Goal: Task Accomplishment & Management: Use online tool/utility

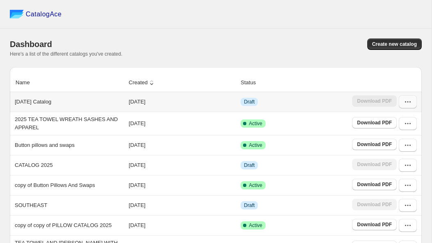
click at [406, 106] on icon "button" at bounding box center [407, 102] width 8 height 8
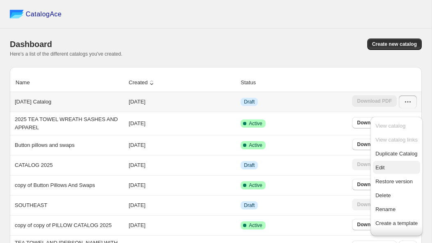
click at [384, 171] on span "Edit" at bounding box center [379, 168] width 9 height 6
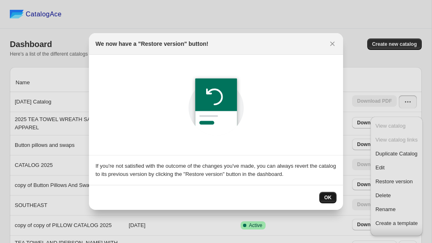
click at [336, 200] on button "OK" at bounding box center [327, 197] width 17 height 11
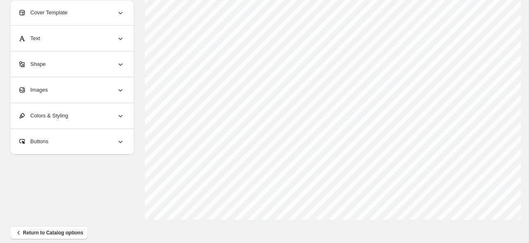
scroll to position [357, 0]
click at [80, 220] on span "Return to Catalog options" at bounding box center [49, 223] width 68 height 8
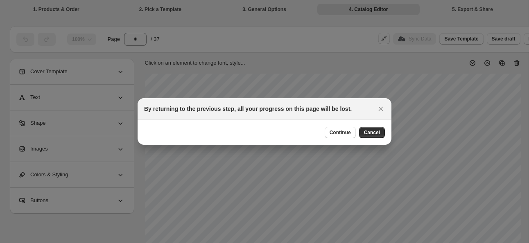
scroll to position [0, 0]
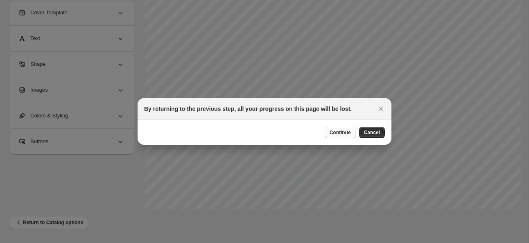
click at [349, 132] on span "Continue" at bounding box center [340, 132] width 21 height 7
select select "**********"
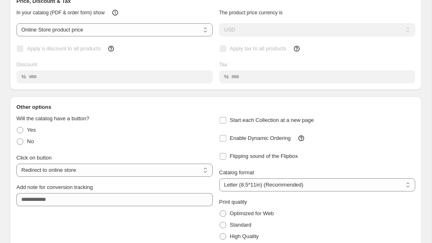
scroll to position [115, 0]
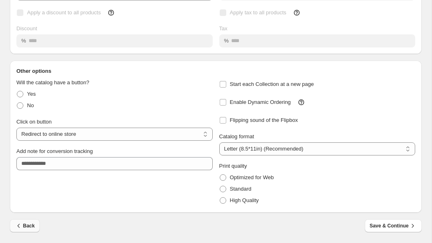
click at [24, 222] on span "Back" at bounding box center [25, 226] width 20 height 8
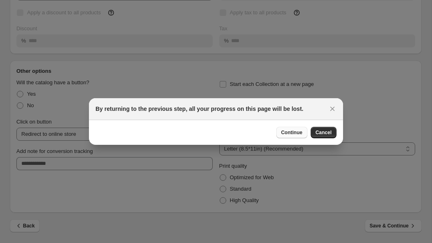
click at [302, 136] on span "Continue" at bounding box center [291, 132] width 21 height 7
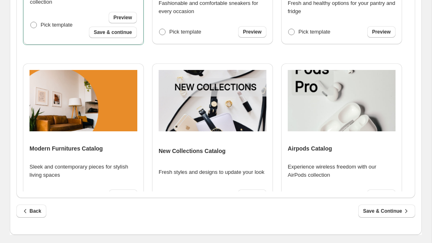
scroll to position [154, 0]
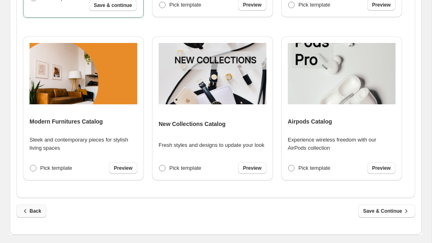
click at [34, 210] on span "Back" at bounding box center [31, 211] width 20 height 8
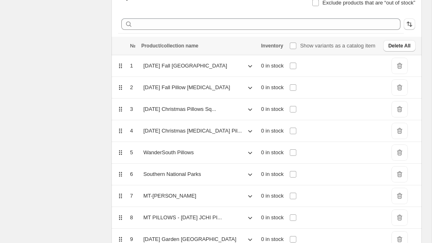
scroll to position [92, 0]
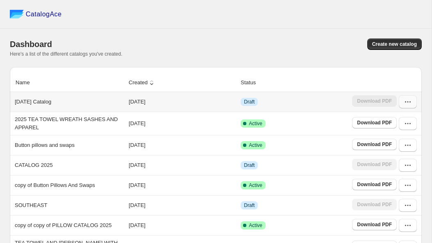
click at [406, 106] on icon "button" at bounding box center [407, 102] width 8 height 8
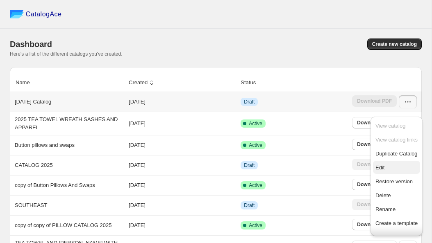
click at [380, 171] on span "Edit" at bounding box center [379, 168] width 9 height 6
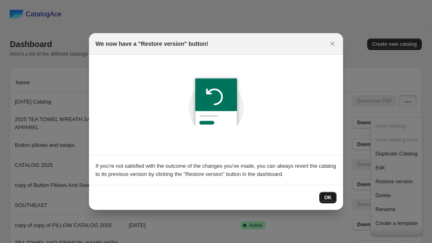
click at [331, 201] on span "OK" at bounding box center [327, 198] width 7 height 7
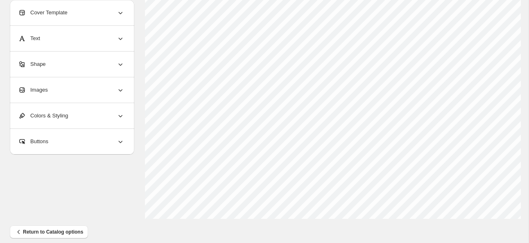
scroll to position [357, 0]
click at [68, 221] on span "Return to Catalog options" at bounding box center [49, 223] width 68 height 8
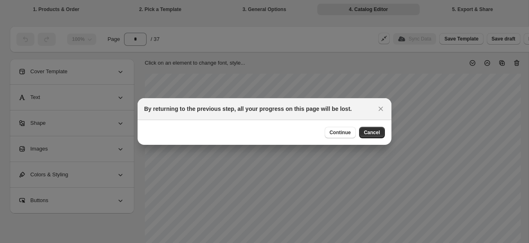
scroll to position [0, 0]
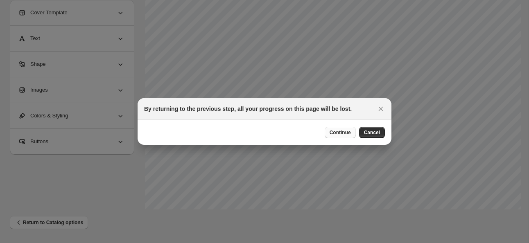
click at [351, 133] on span "Continue" at bounding box center [340, 132] width 21 height 7
select select "**********"
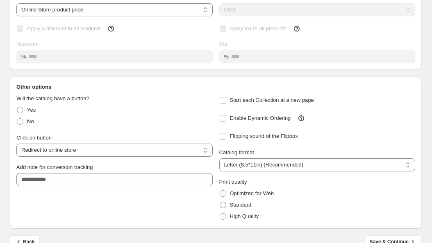
scroll to position [115, 0]
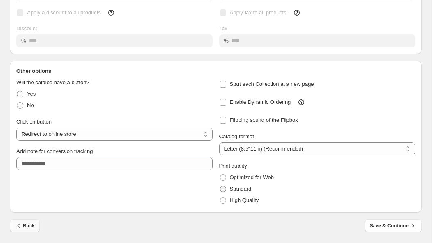
click at [30, 225] on span "Back" at bounding box center [25, 226] width 20 height 8
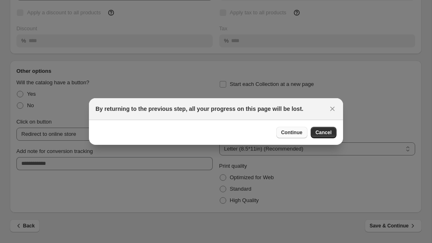
click at [302, 133] on span "Continue" at bounding box center [291, 132] width 21 height 7
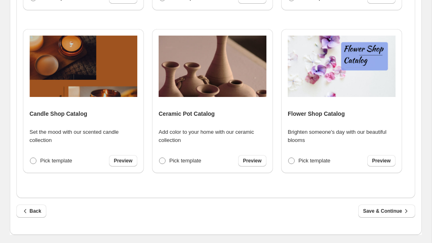
scroll to position [355, 0]
click at [39, 218] on button "Back" at bounding box center [31, 211] width 30 height 13
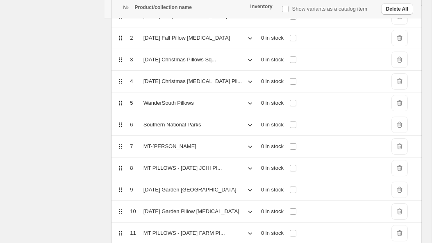
scroll to position [0, 0]
